Goal: Information Seeking & Learning: Find specific fact

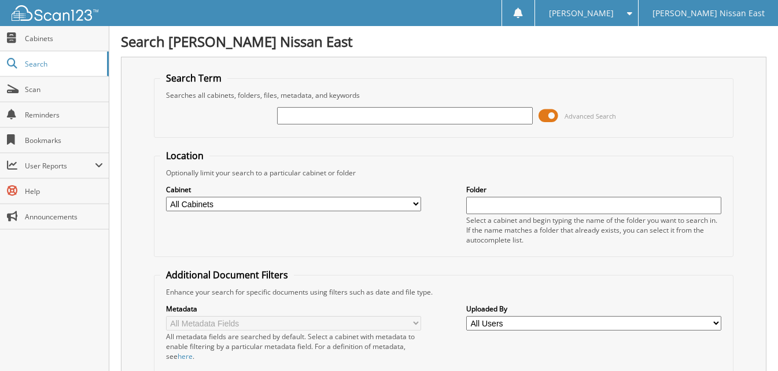
click at [323, 112] on input "text" at bounding box center [404, 115] width 255 height 17
type input "123341"
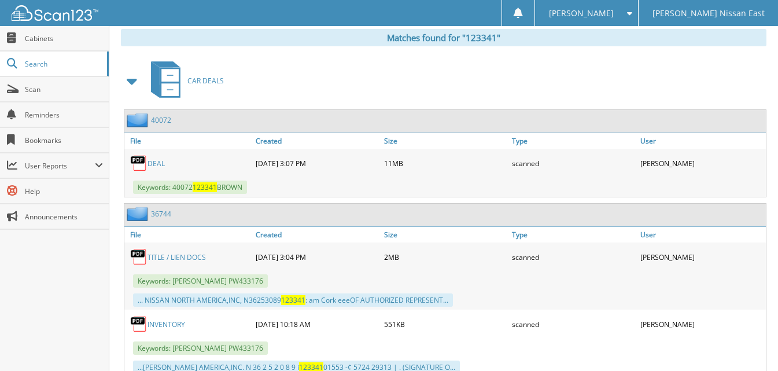
scroll to position [520, 0]
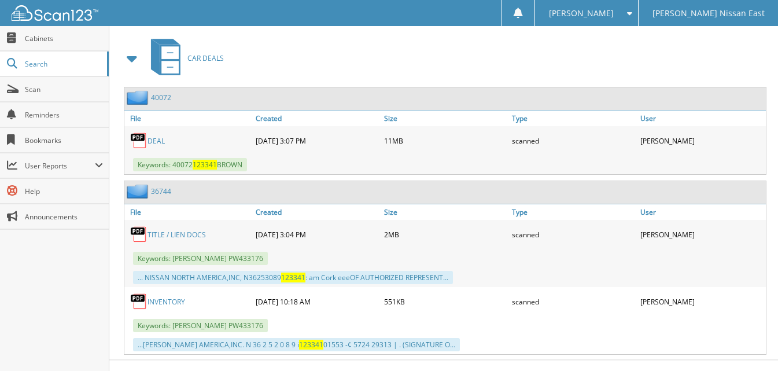
click at [151, 139] on link "DEAL" at bounding box center [155, 141] width 17 height 10
click at [43, 18] on img at bounding box center [55, 13] width 87 height 16
